Goal: Task Accomplishment & Management: Use online tool/utility

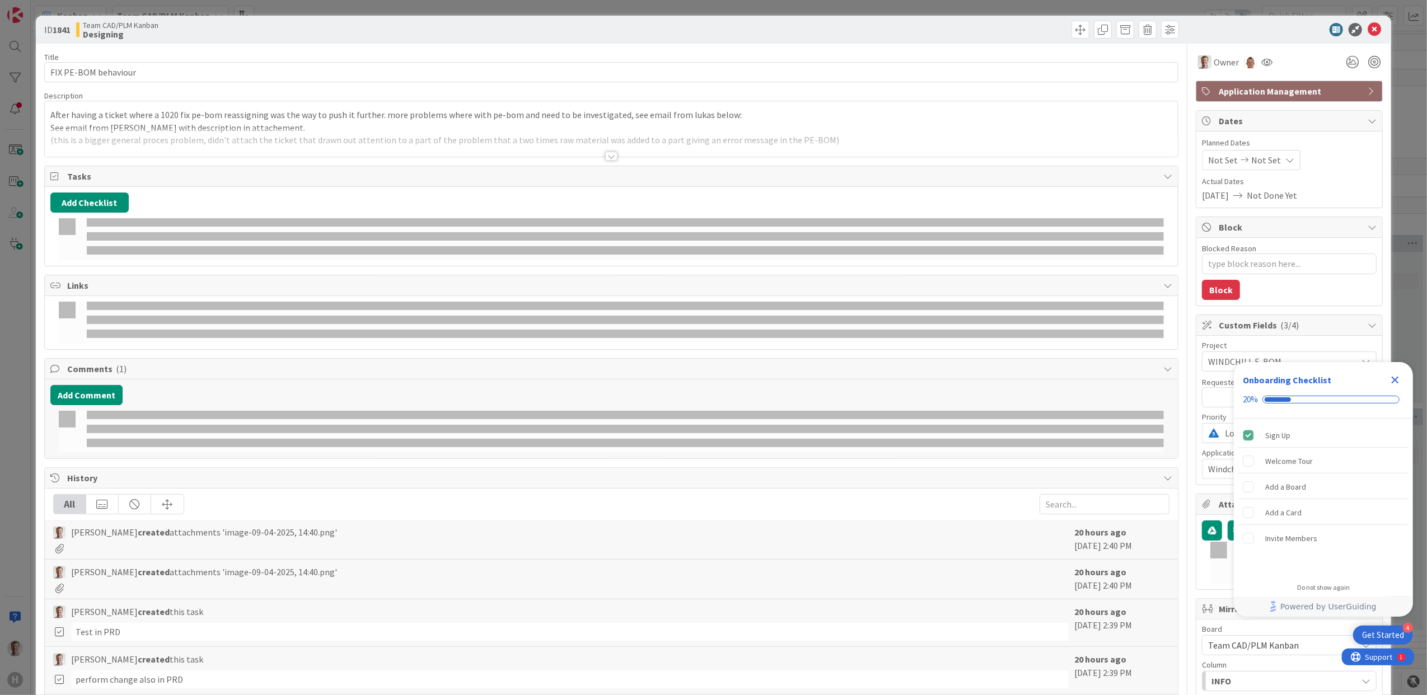
type textarea "x"
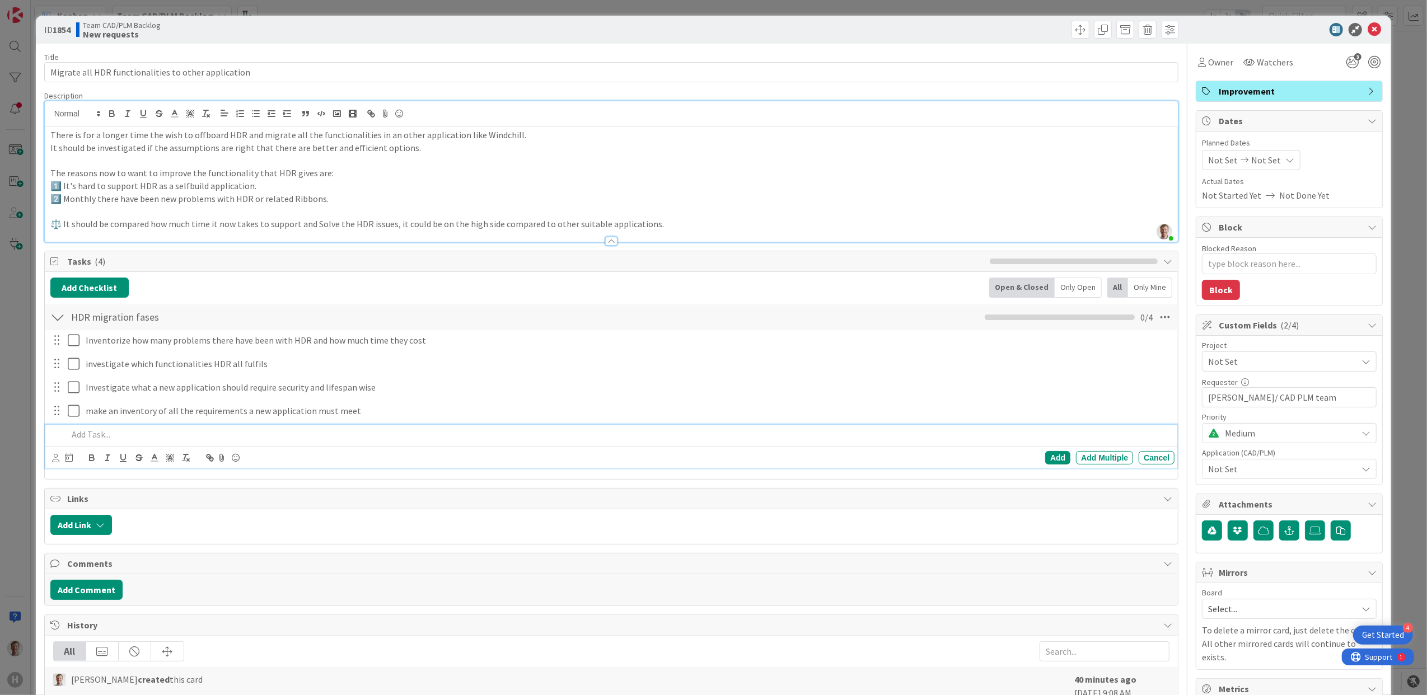
click at [141, 432] on p at bounding box center [619, 434] width 1103 height 13
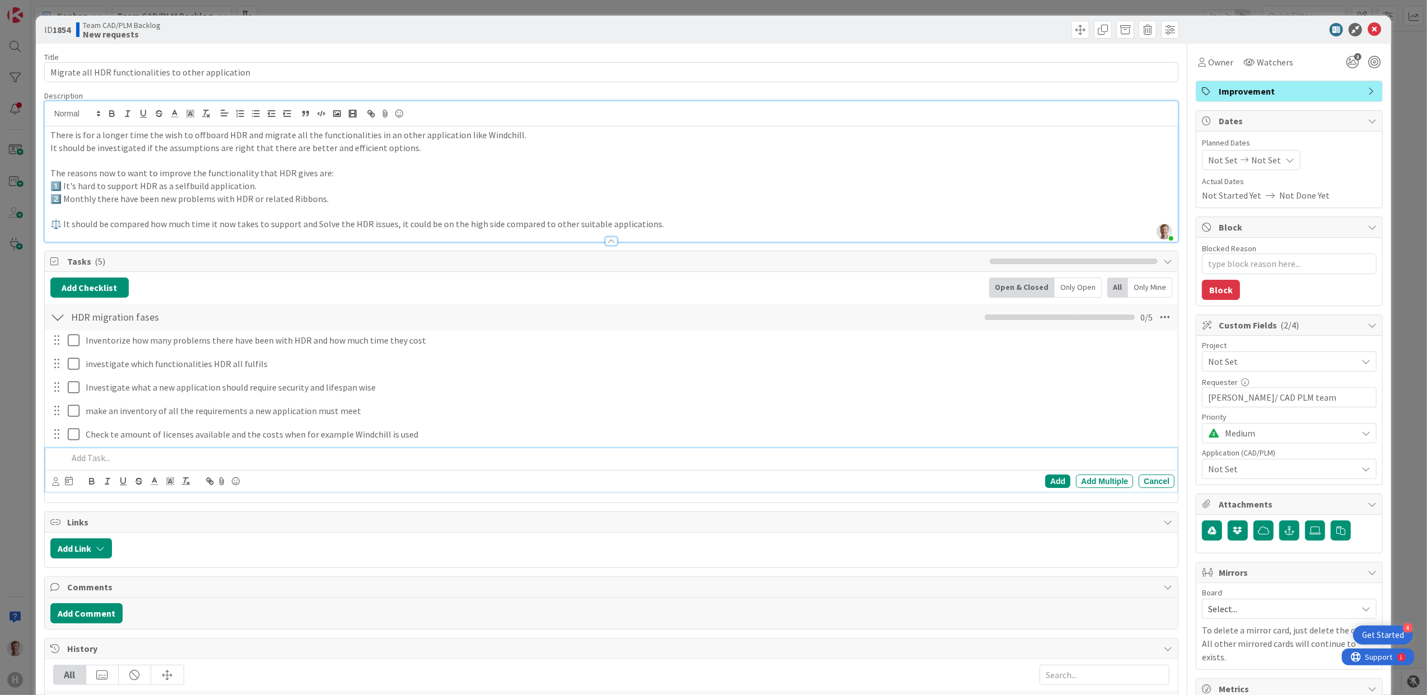
click at [118, 462] on p at bounding box center [619, 458] width 1103 height 13
click at [505, 459] on p "investigate already possibilities of hosting from an azure environment/ putting…" at bounding box center [619, 458] width 1103 height 13
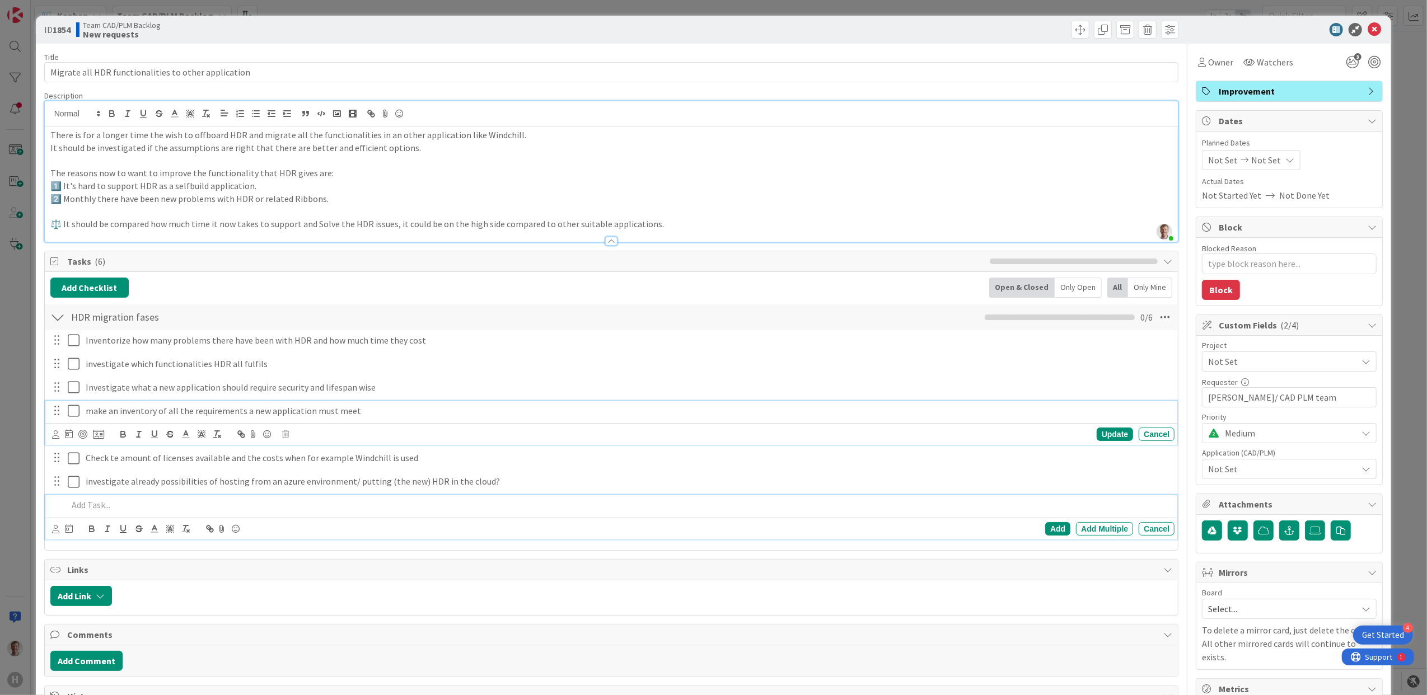
click at [357, 410] on p "make an inventory of all the requirements a new application must meet" at bounding box center [628, 411] width 1084 height 13
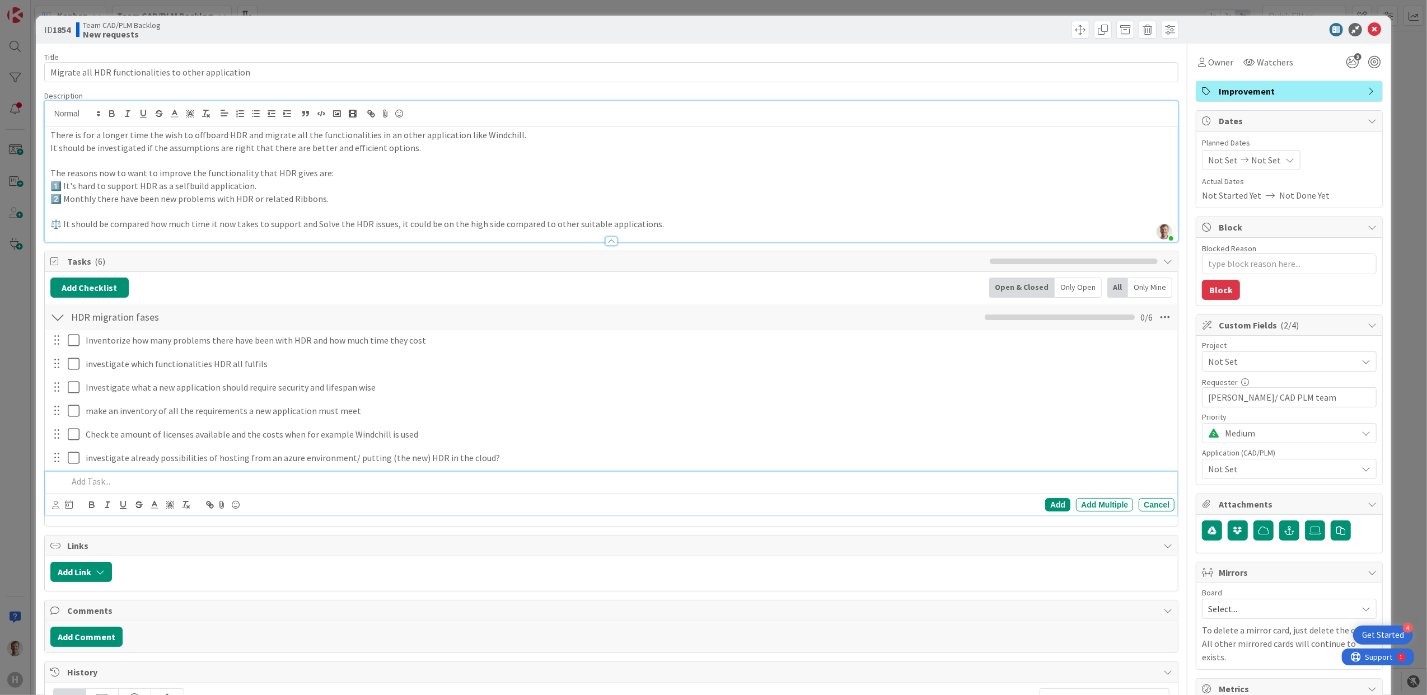
click at [124, 486] on p at bounding box center [619, 481] width 1103 height 13
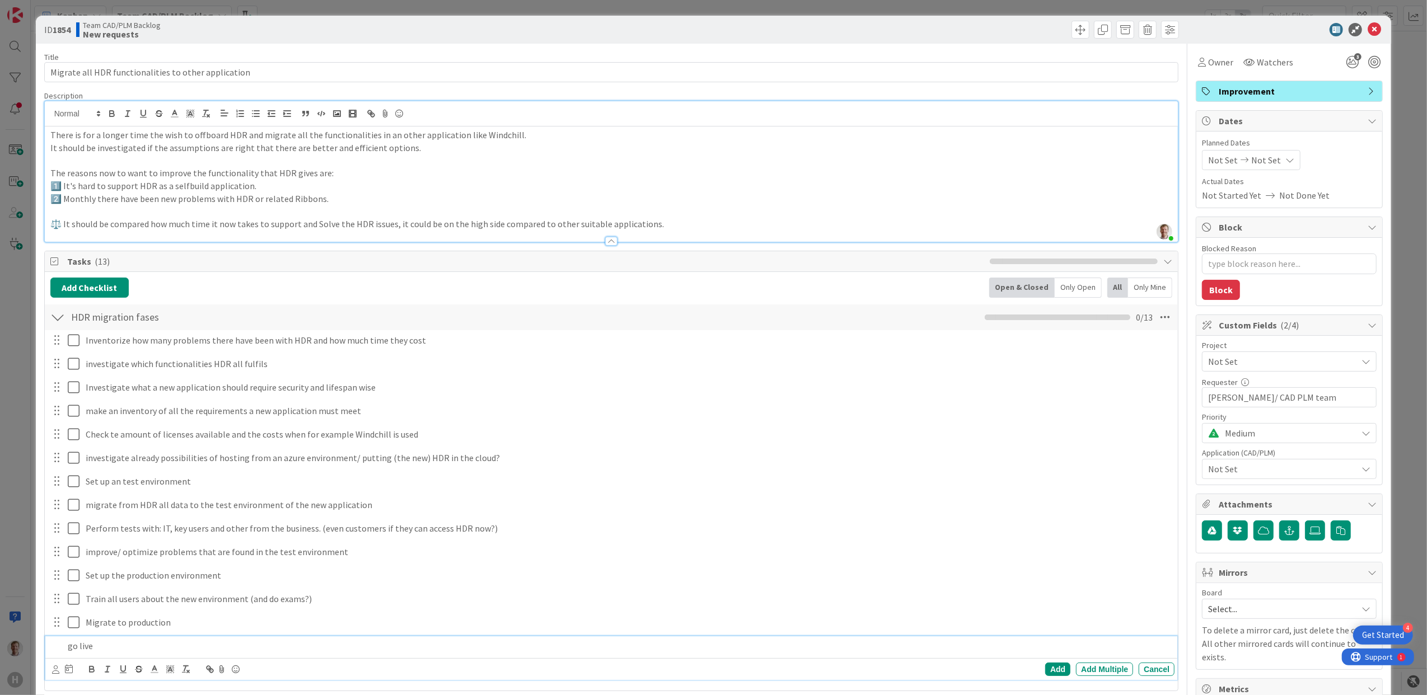
type textarea "x"
drag, startPoint x: 127, startPoint y: 643, endPoint x: 70, endPoint y: 646, distance: 56.6
click at [70, 646] on div "go live" at bounding box center [612, 646] width 1125 height 20
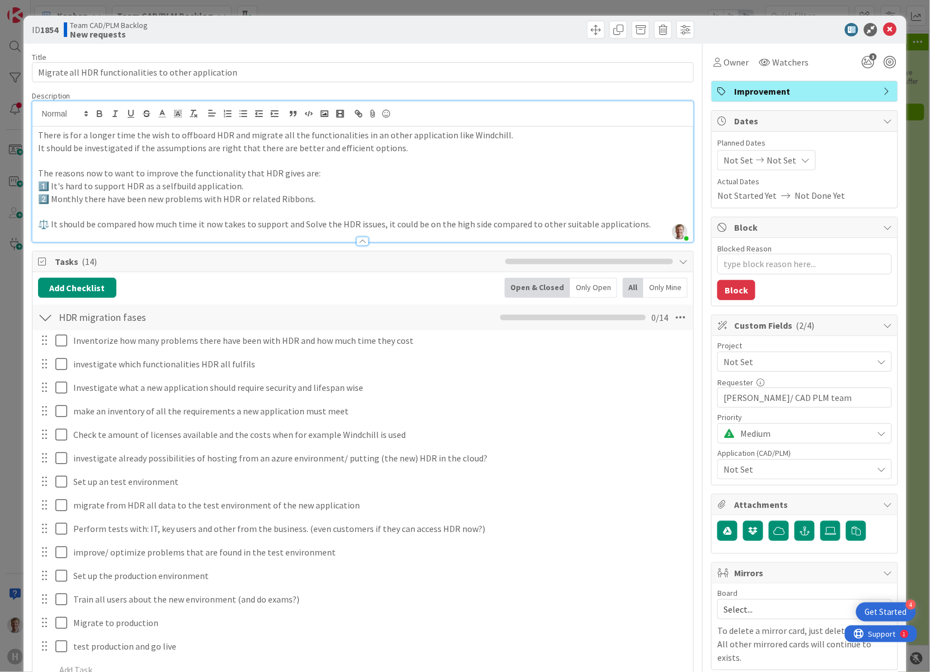
type textarea "x"
click at [883, 24] on icon at bounding box center [889, 29] width 13 height 13
